Goal: Task Accomplishment & Management: Manage account settings

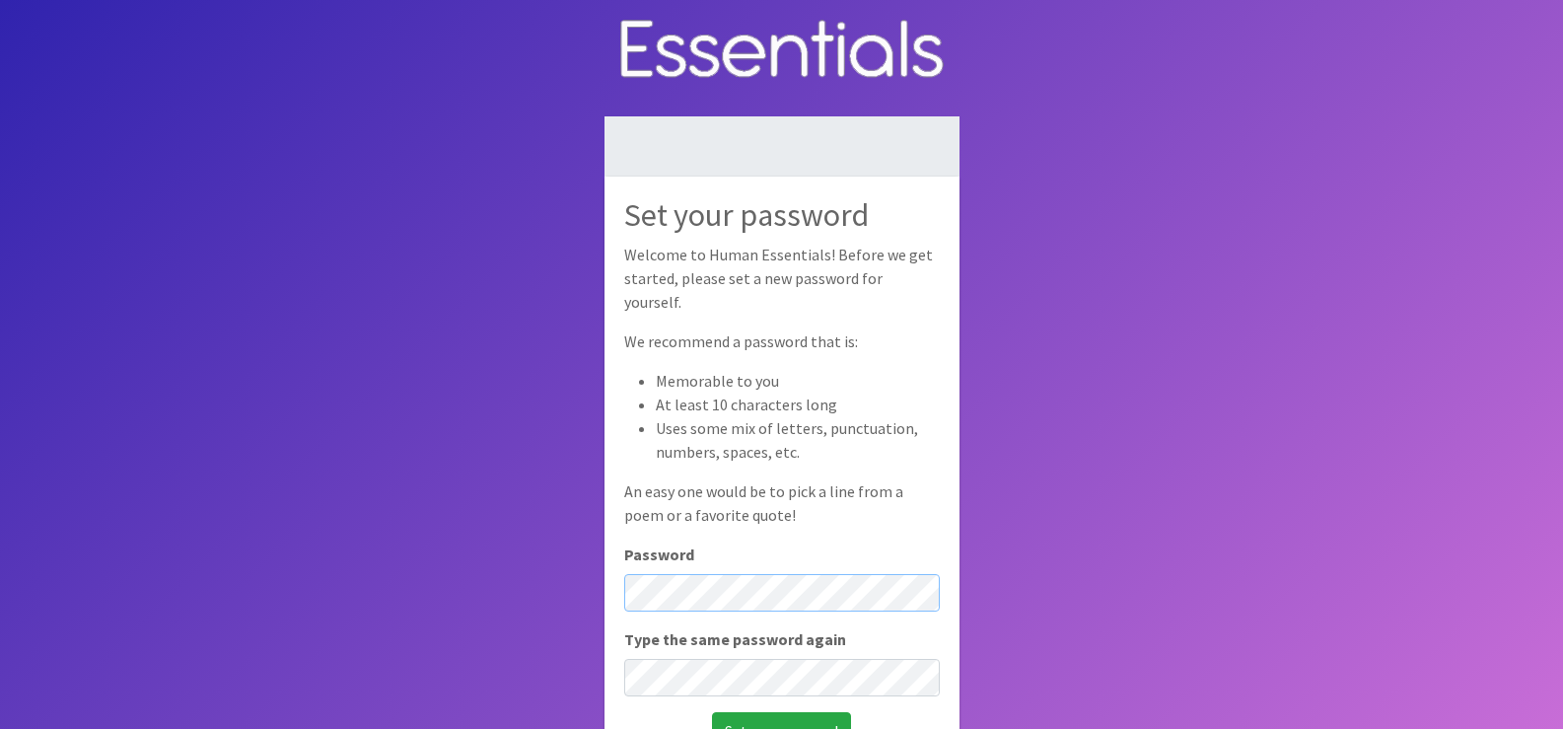
click at [621, 578] on div "Set your password Welcome to Human Essentials! Before we get started, please se…" at bounding box center [782, 473] width 355 height 592
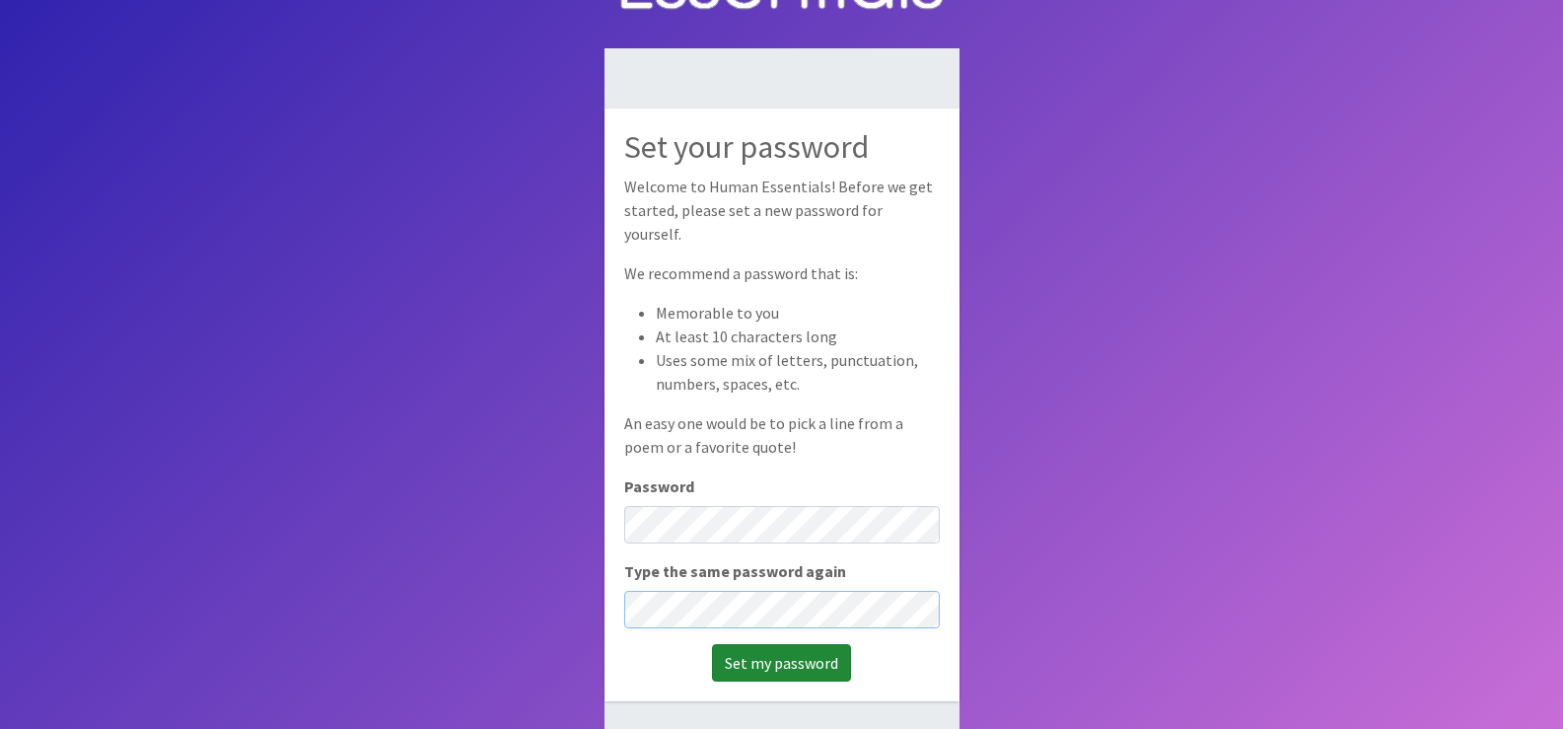
scroll to position [99, 0]
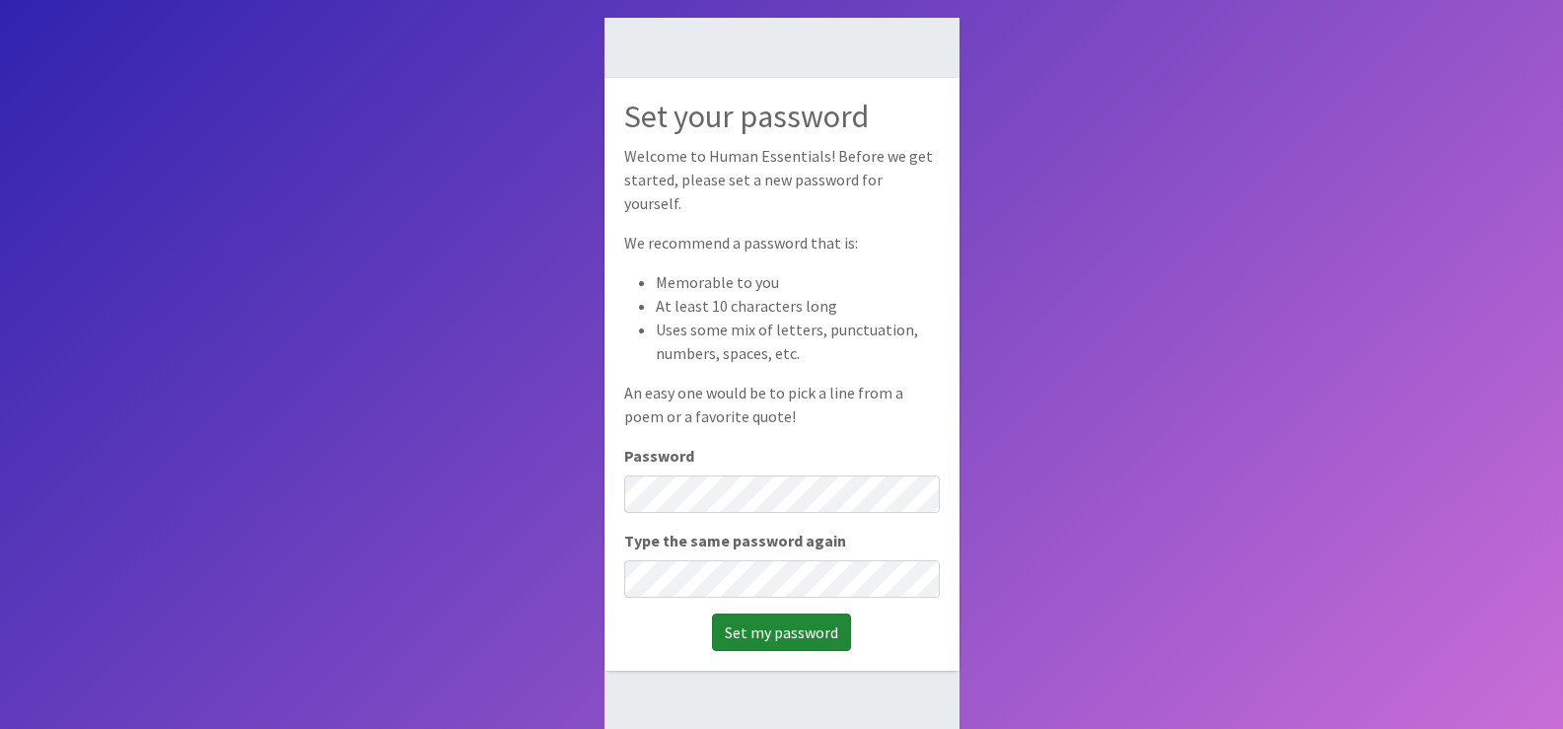
click at [818, 625] on input "Set my password" at bounding box center [781, 631] width 139 height 37
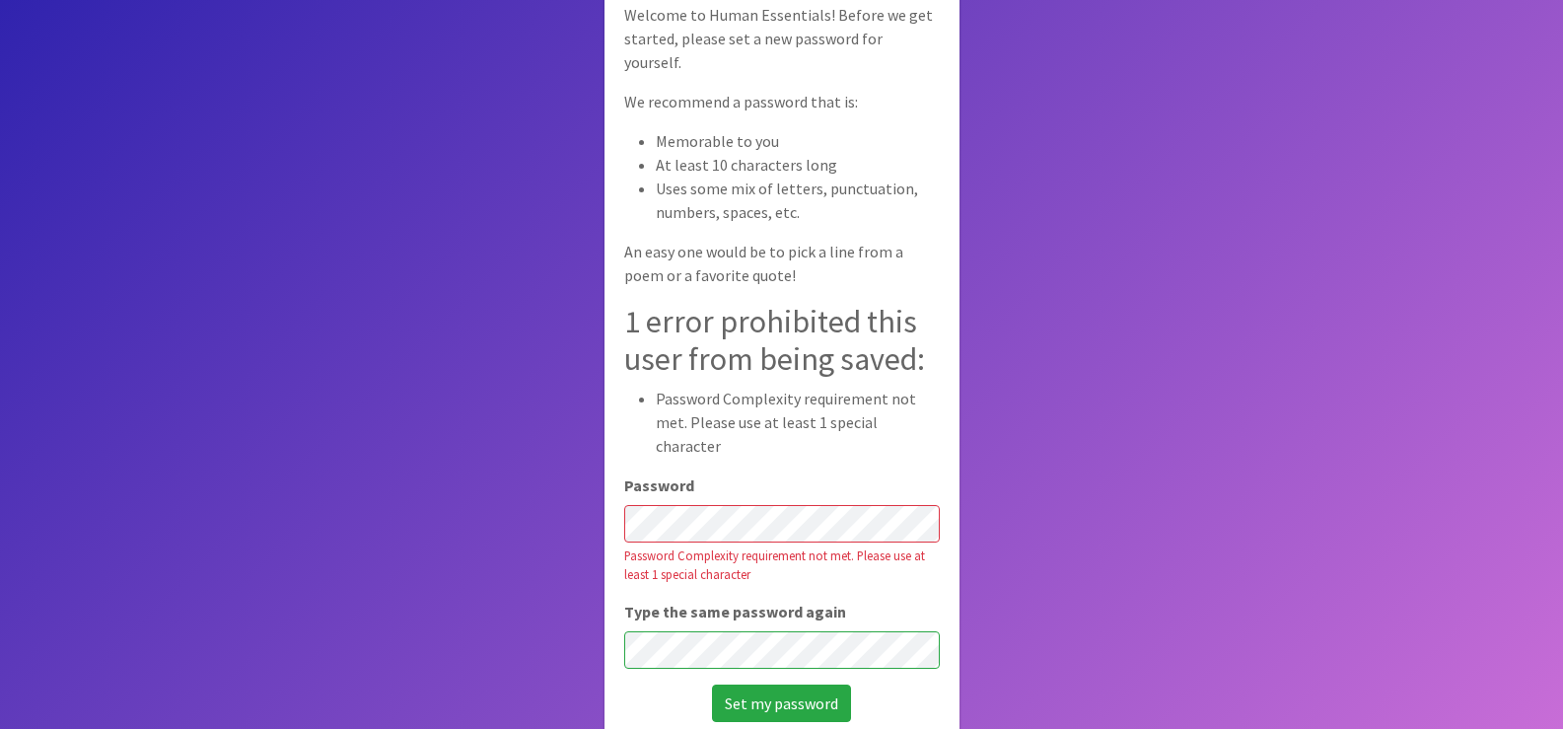
scroll to position [138, 0]
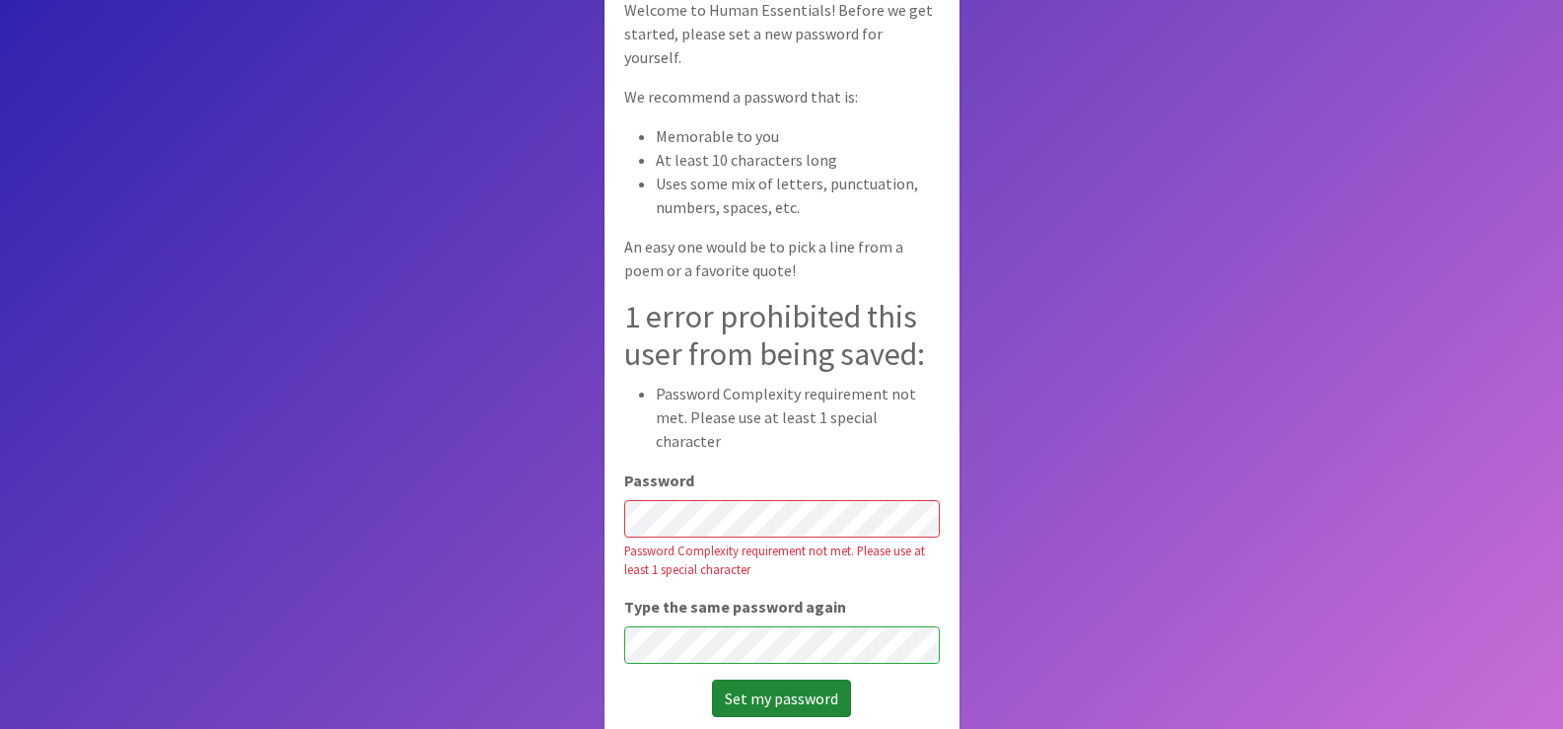
click at [784, 679] on input "Set my password" at bounding box center [781, 697] width 139 height 37
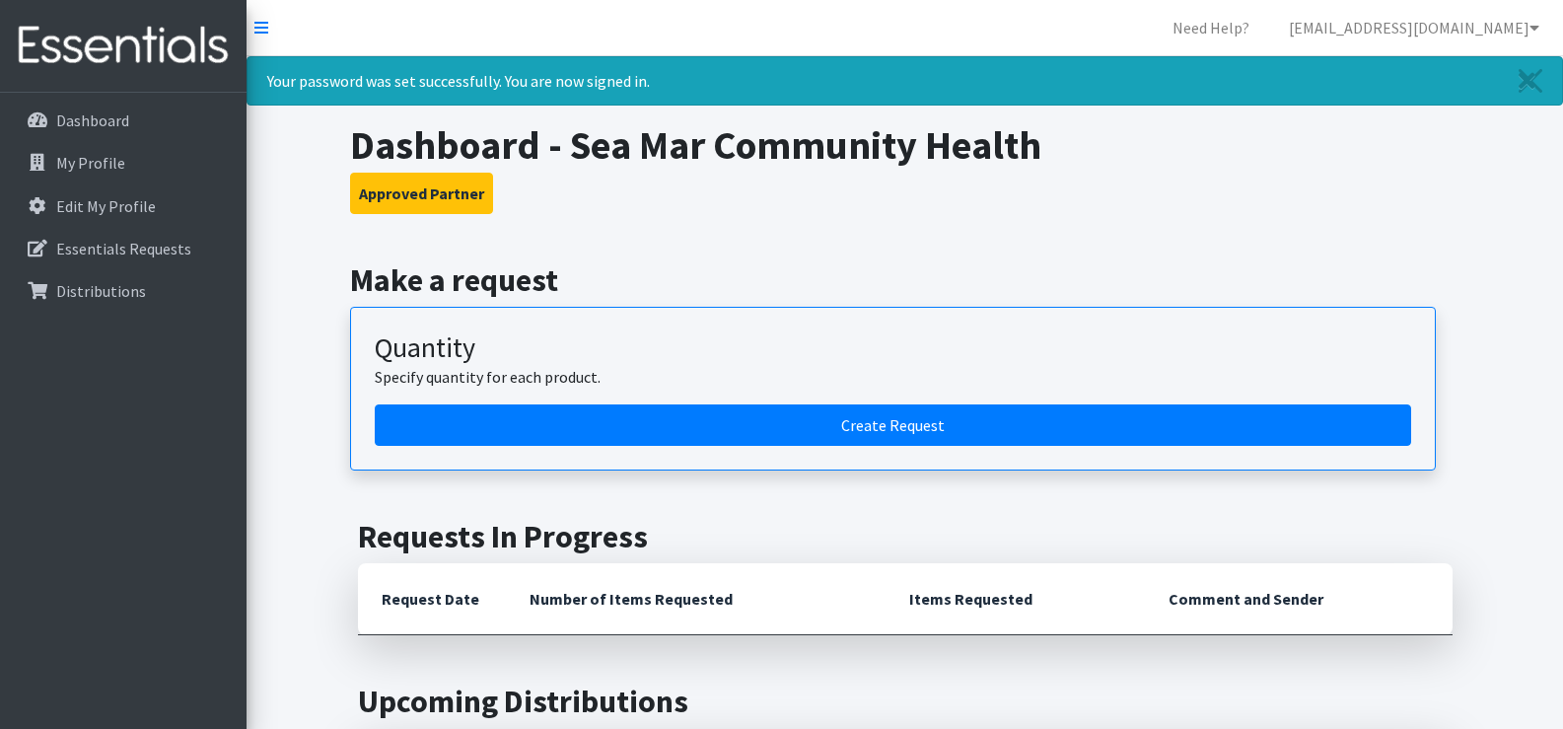
click at [1199, 213] on h3 "Approved Partner" at bounding box center [904, 193] width 1109 height 41
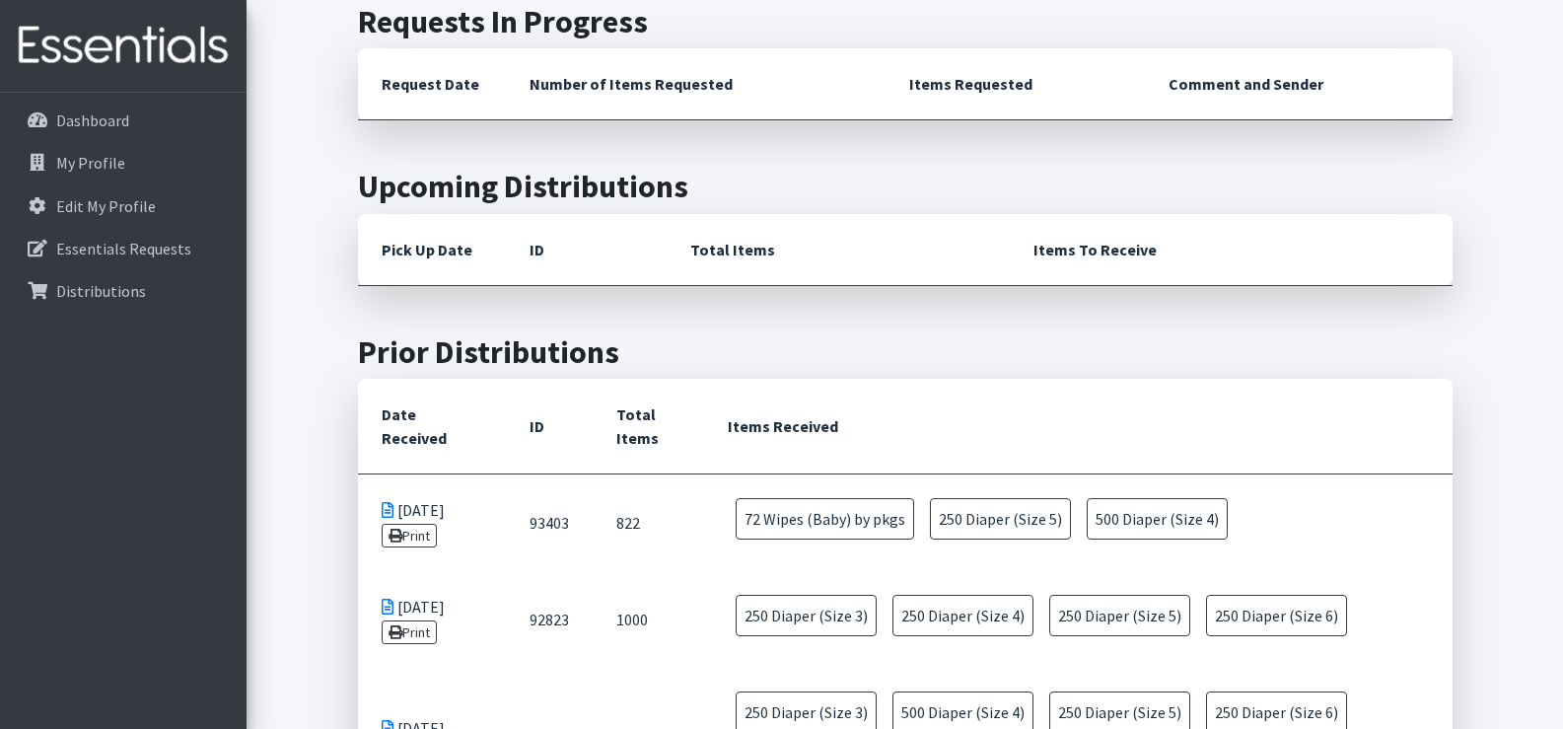
scroll to position [394, 0]
